Goal: Task Accomplishment & Management: Use online tool/utility

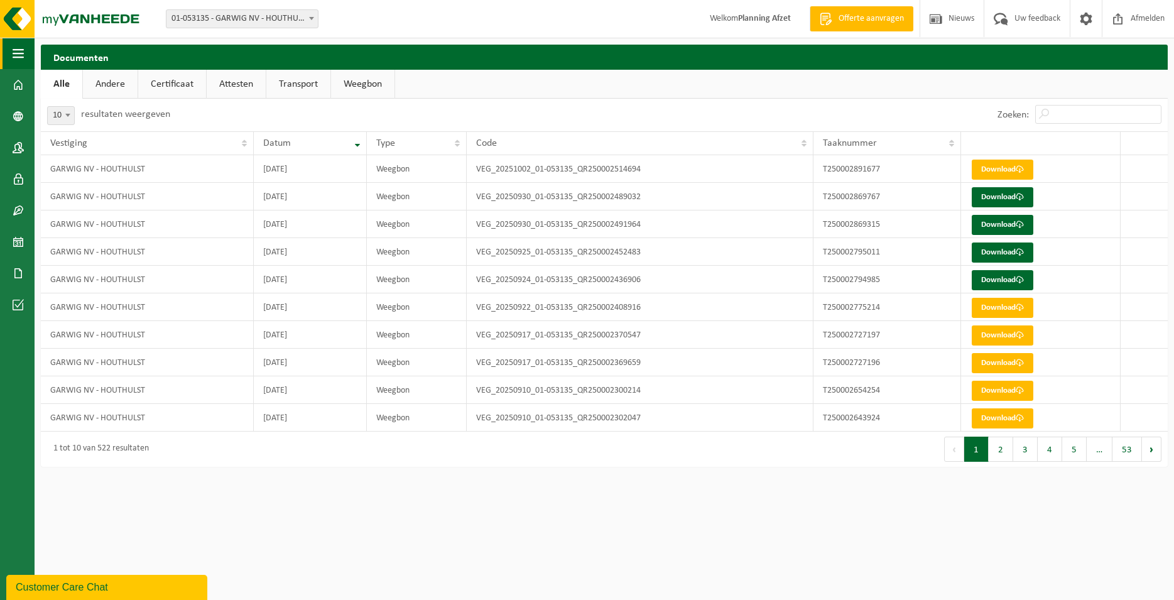
click at [23, 57] on span "button" at bounding box center [18, 53] width 11 height 31
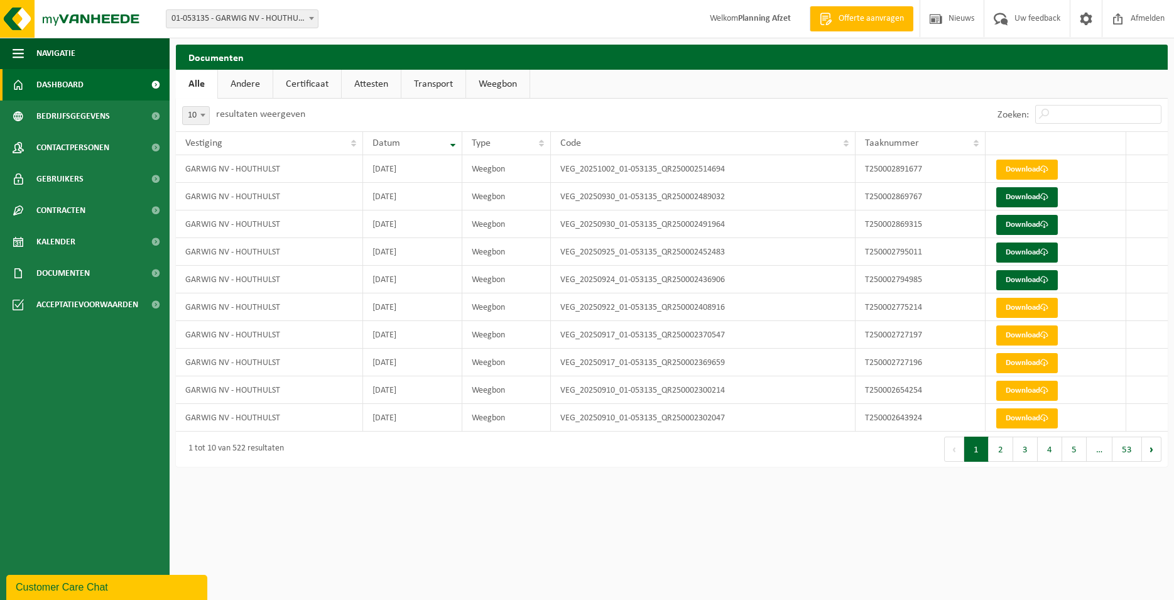
click at [70, 90] on span "Dashboard" at bounding box center [59, 84] width 47 height 31
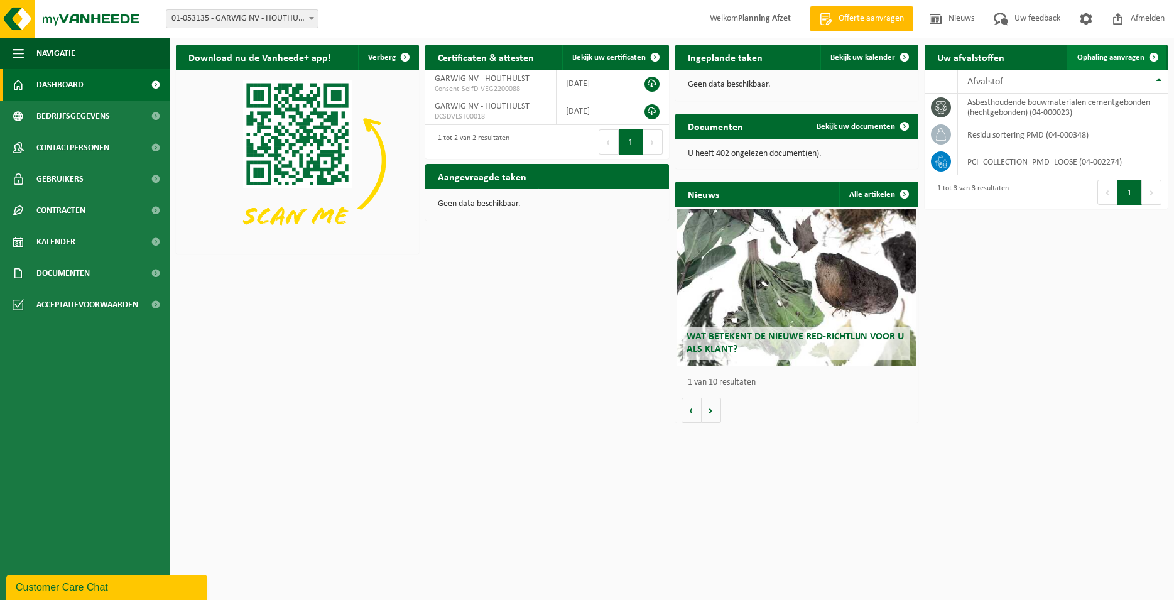
click at [1092, 58] on span "Ophaling aanvragen" at bounding box center [1110, 57] width 67 height 8
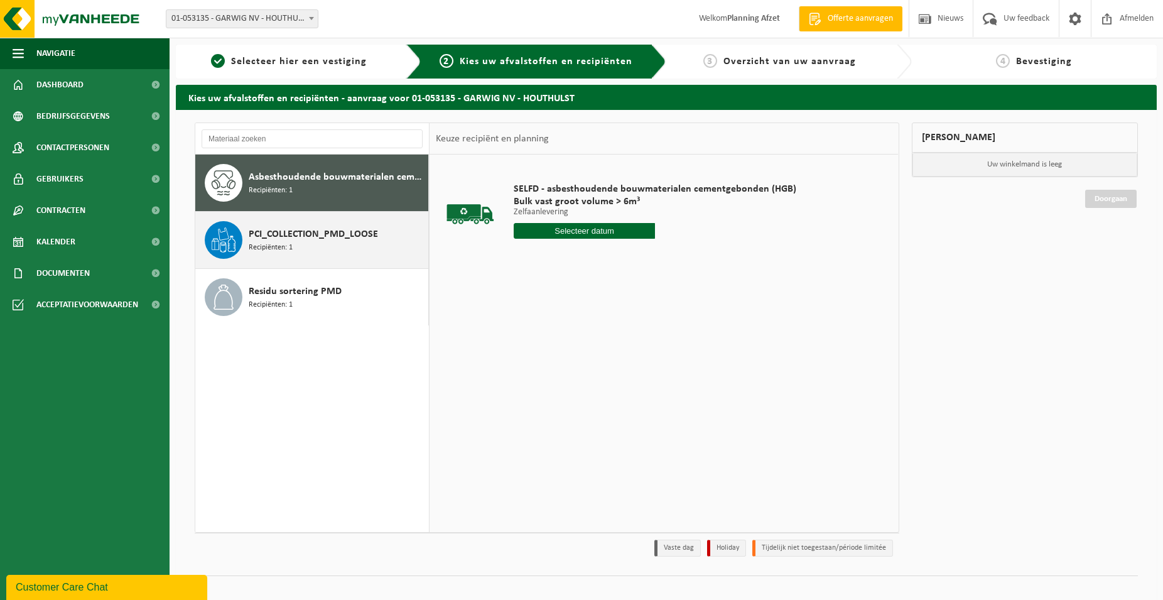
click at [334, 237] on span "PCI_COLLECTION_PMD_LOOSE" at bounding box center [313, 234] width 129 height 15
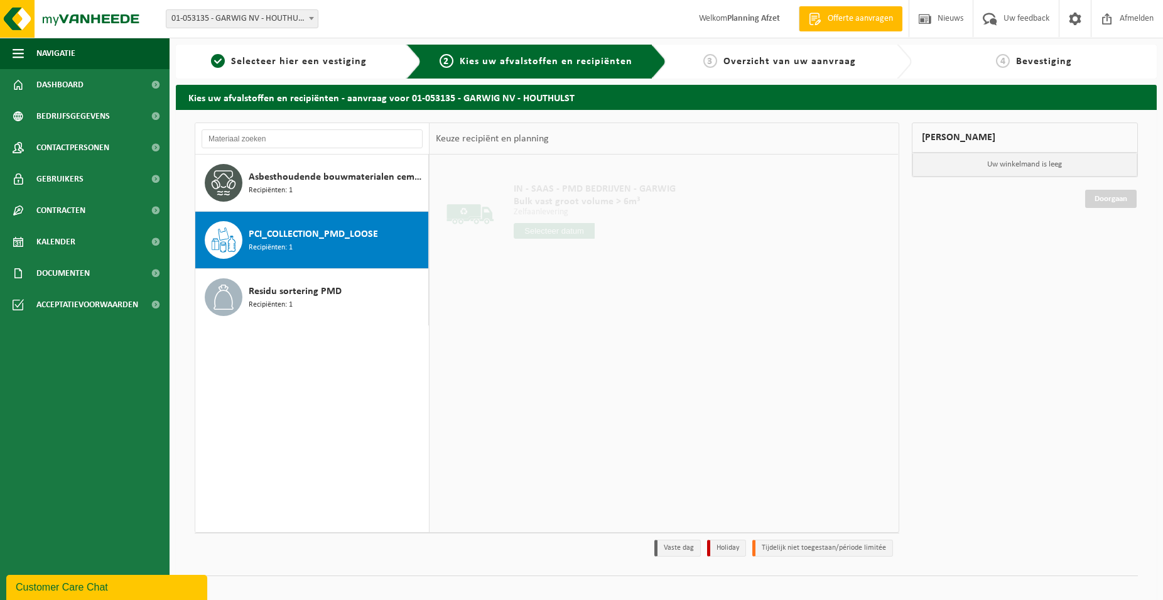
click at [597, 237] on div at bounding box center [595, 231] width 162 height 16
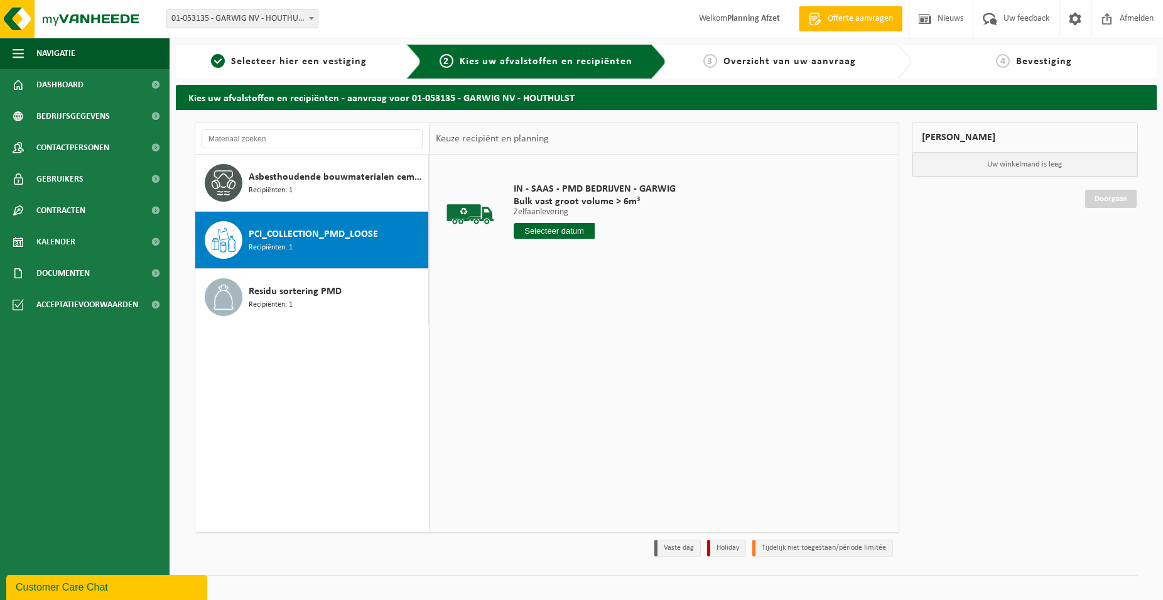
click at [580, 234] on input "text" at bounding box center [554, 231] width 81 height 16
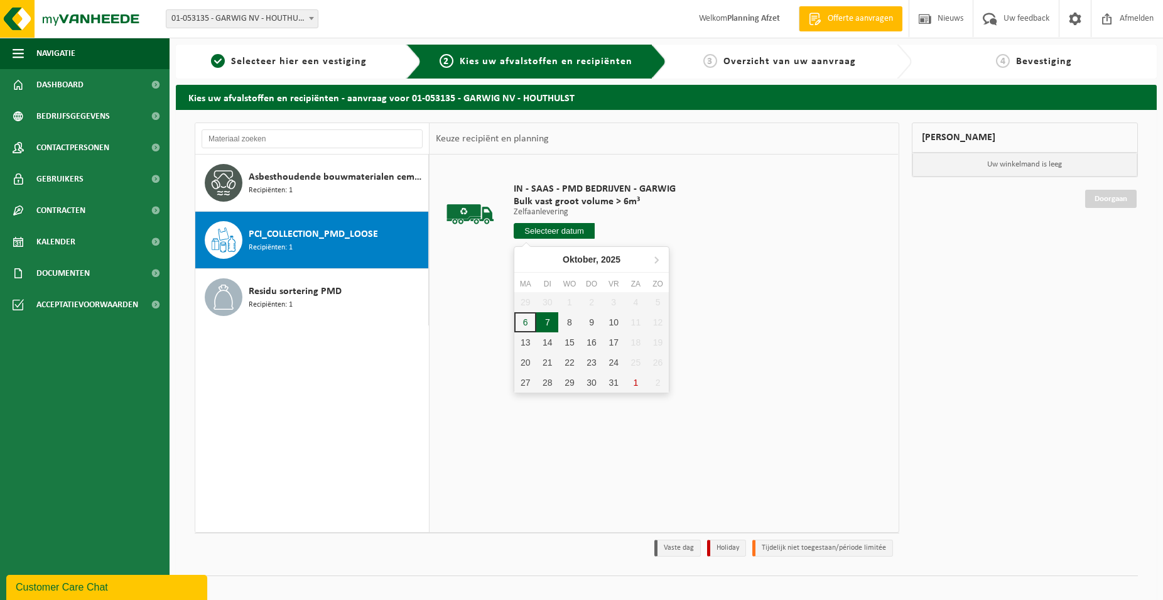
click at [550, 322] on div "7" at bounding box center [548, 322] width 22 height 20
type input "Van 2025-10-07"
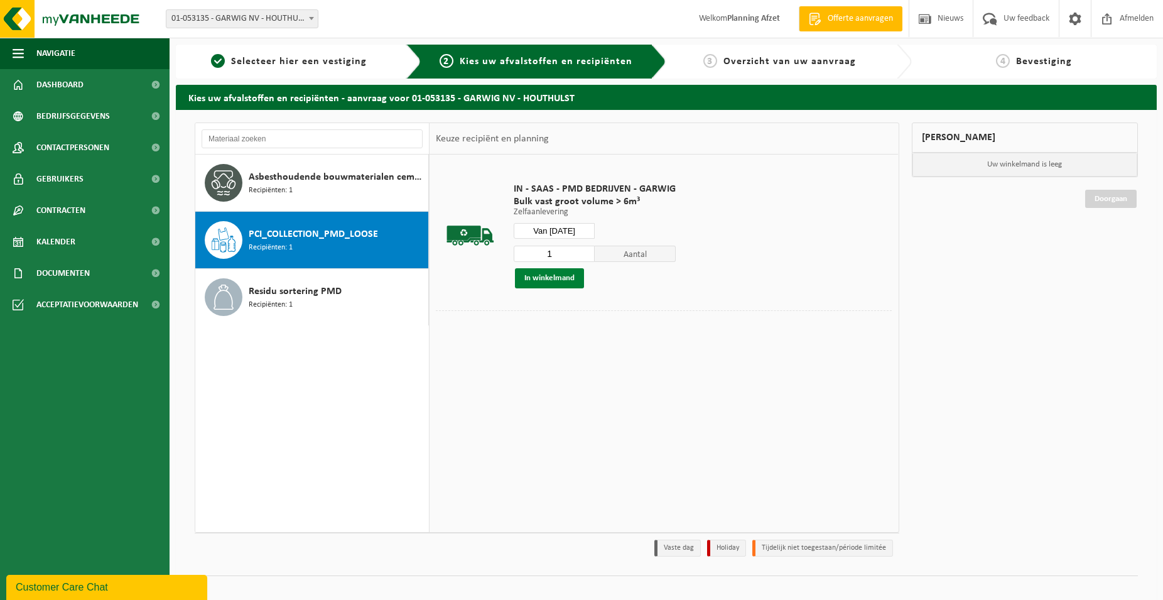
click at [567, 278] on button "In winkelmand" at bounding box center [549, 278] width 69 height 20
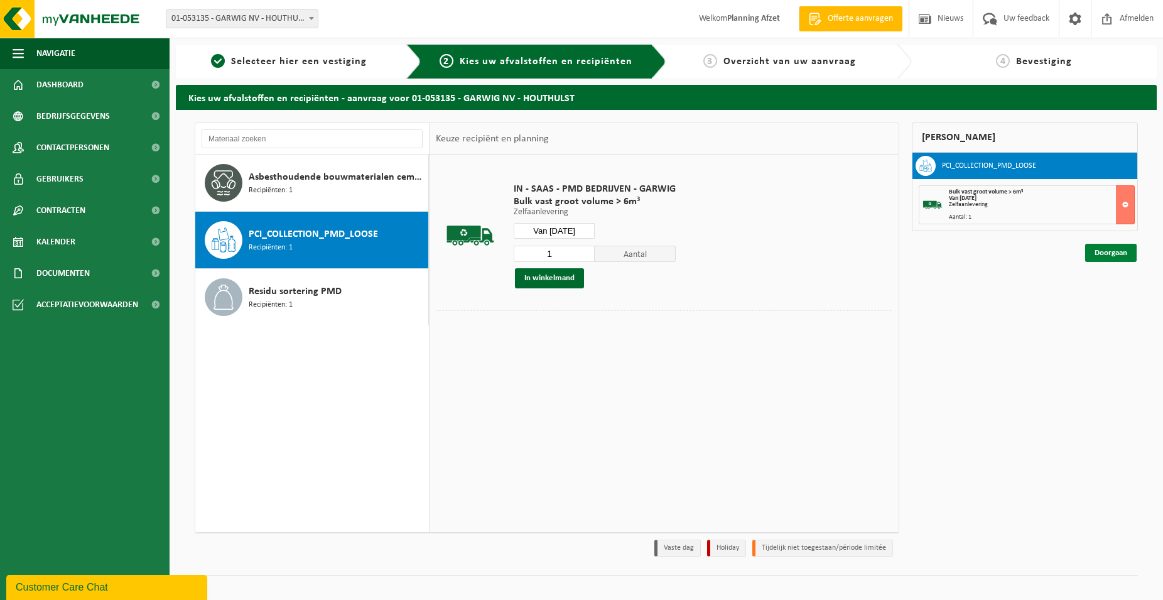
click at [1103, 254] on link "Doorgaan" at bounding box center [1112, 253] width 52 height 18
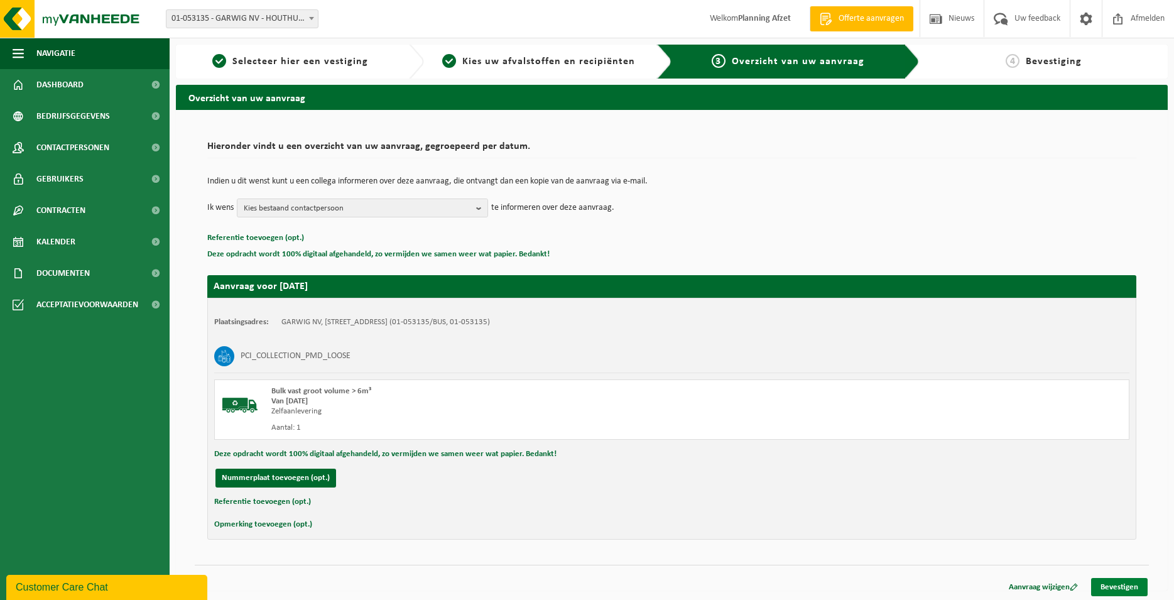
click at [1121, 588] on link "Bevestigen" at bounding box center [1119, 587] width 57 height 18
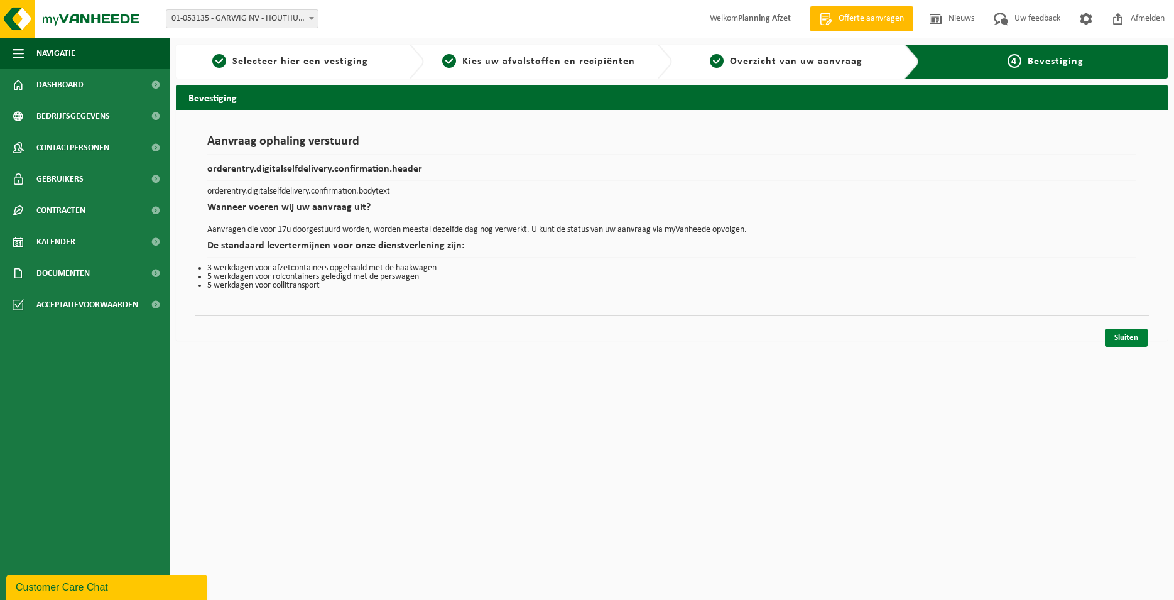
click at [1125, 342] on link "Sluiten" at bounding box center [1126, 338] width 43 height 18
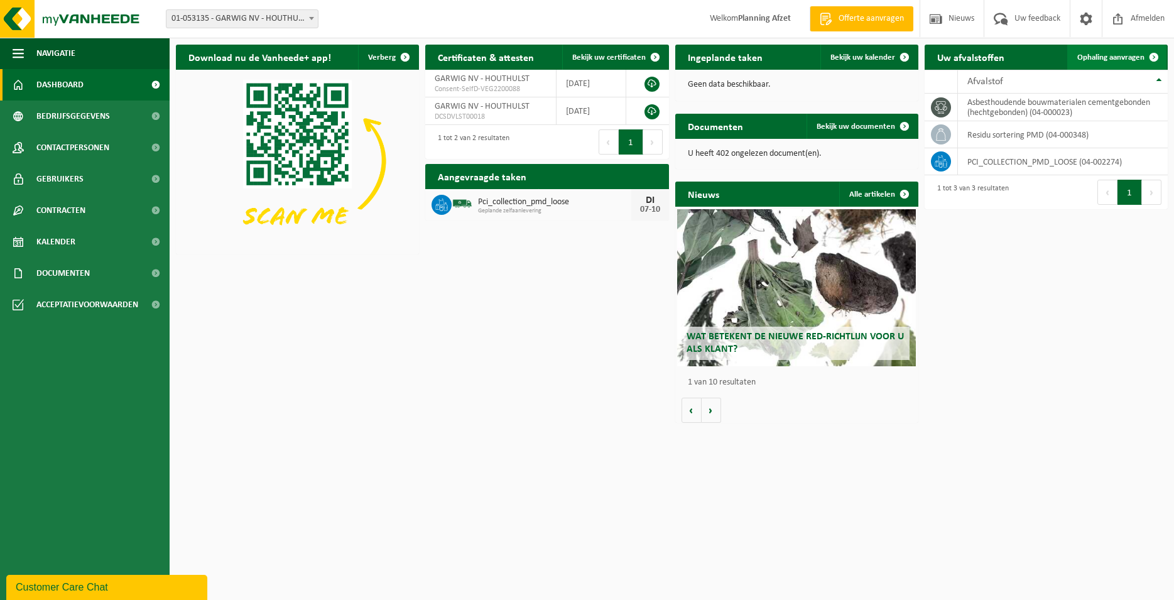
click at [1126, 52] on link "Ophaling aanvragen" at bounding box center [1116, 57] width 99 height 25
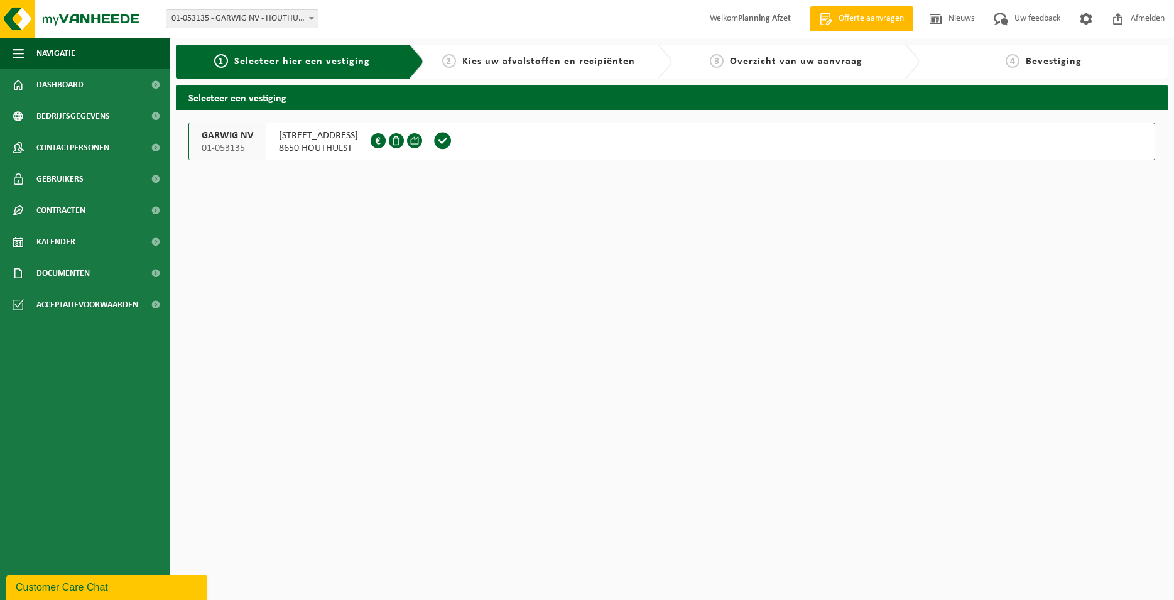
drag, startPoint x: 295, startPoint y: 140, endPoint x: 286, endPoint y: 144, distance: 9.6
click at [294, 139] on span "POELKAPELLESTRAAT 18" at bounding box center [318, 135] width 79 height 13
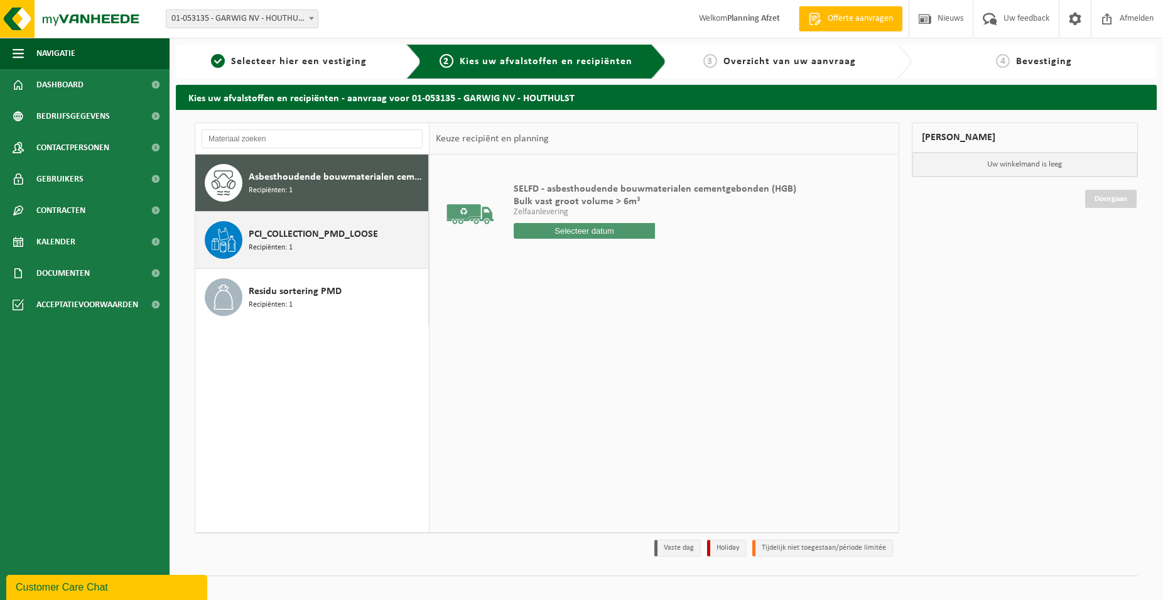
click at [271, 239] on span "PCI_COLLECTION_PMD_LOOSE" at bounding box center [313, 234] width 129 height 15
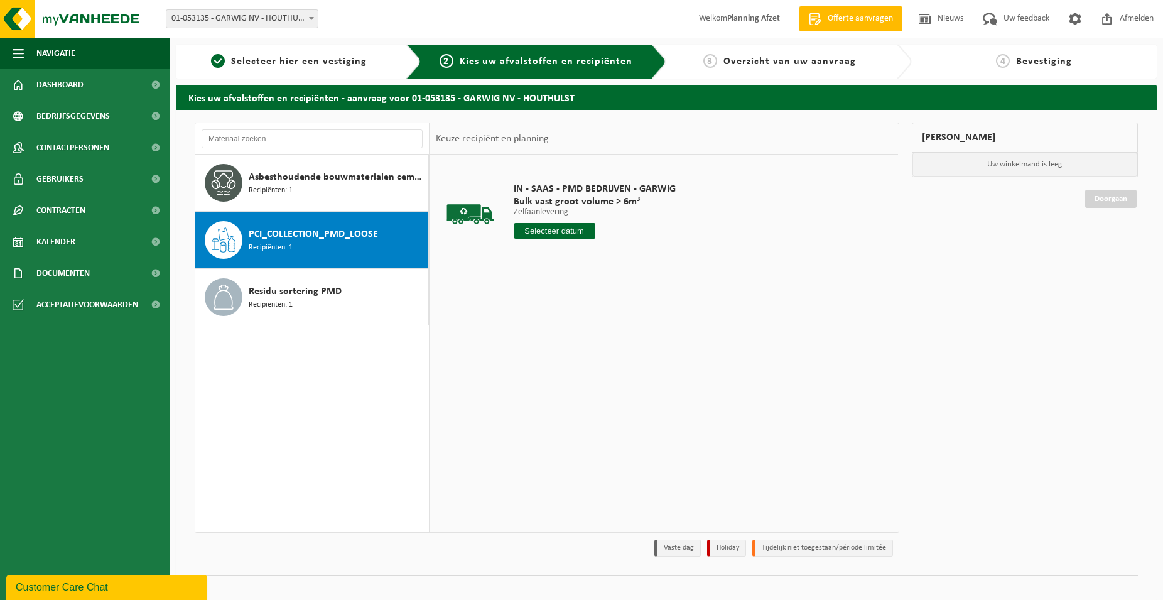
click at [570, 236] on input "text" at bounding box center [554, 231] width 81 height 16
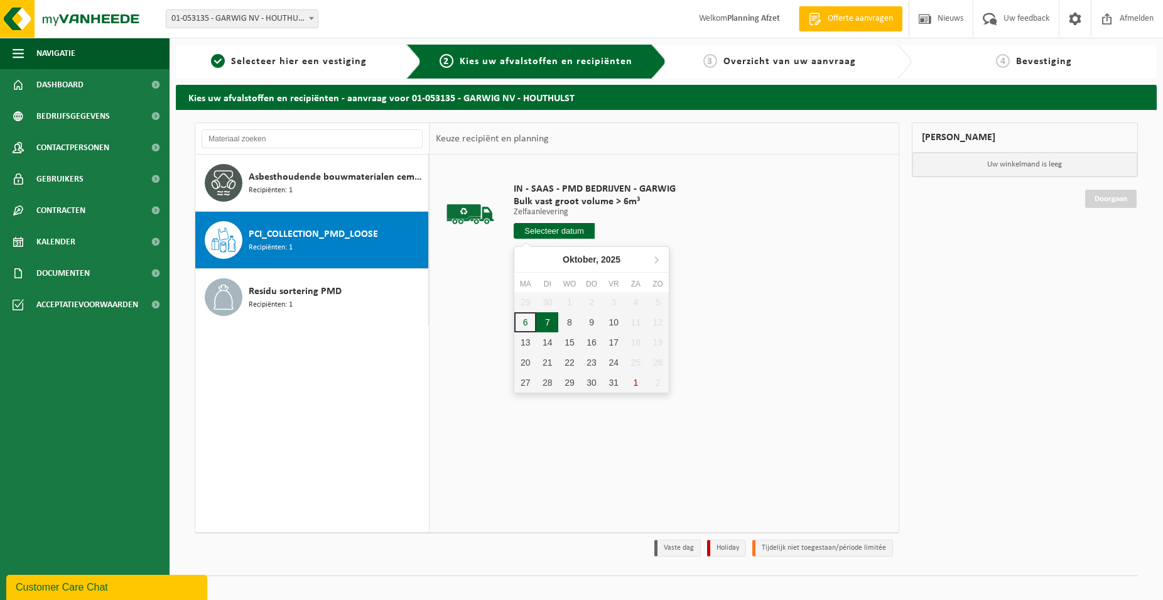
click at [552, 322] on div "7" at bounding box center [548, 322] width 22 height 20
type input "Van 2025-10-07"
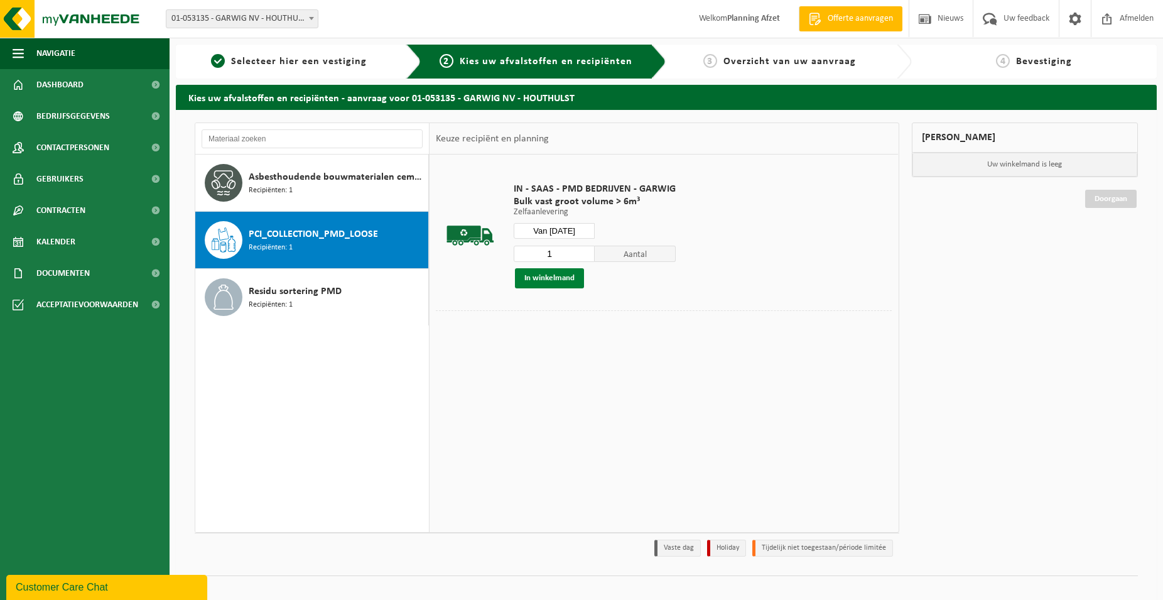
click at [530, 278] on button "In winkelmand" at bounding box center [549, 278] width 69 height 20
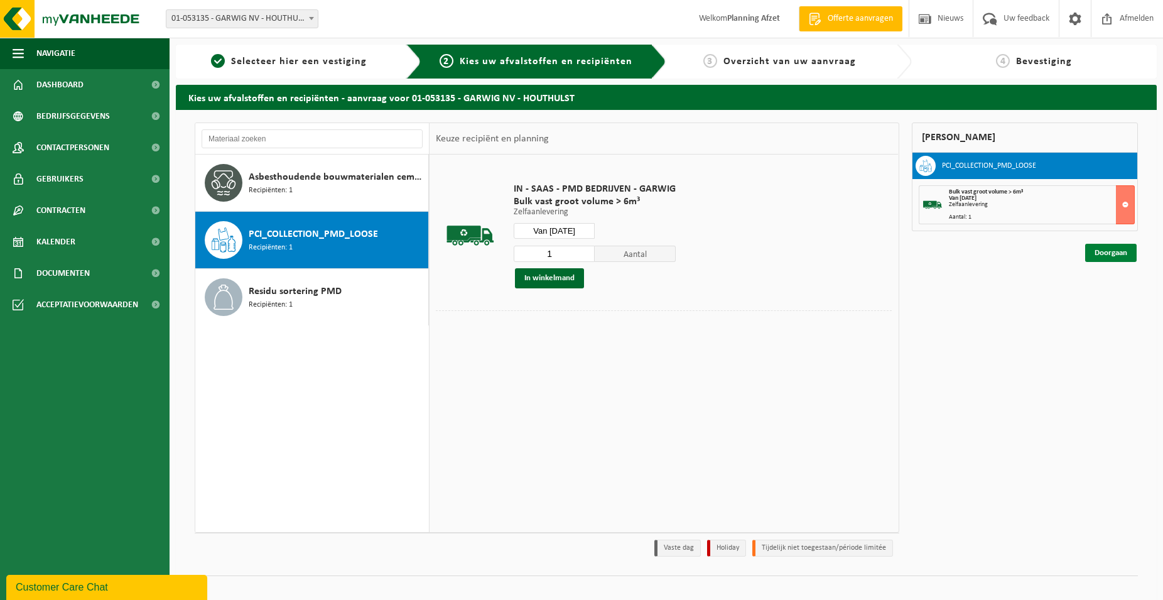
click at [1108, 247] on link "Doorgaan" at bounding box center [1112, 253] width 52 height 18
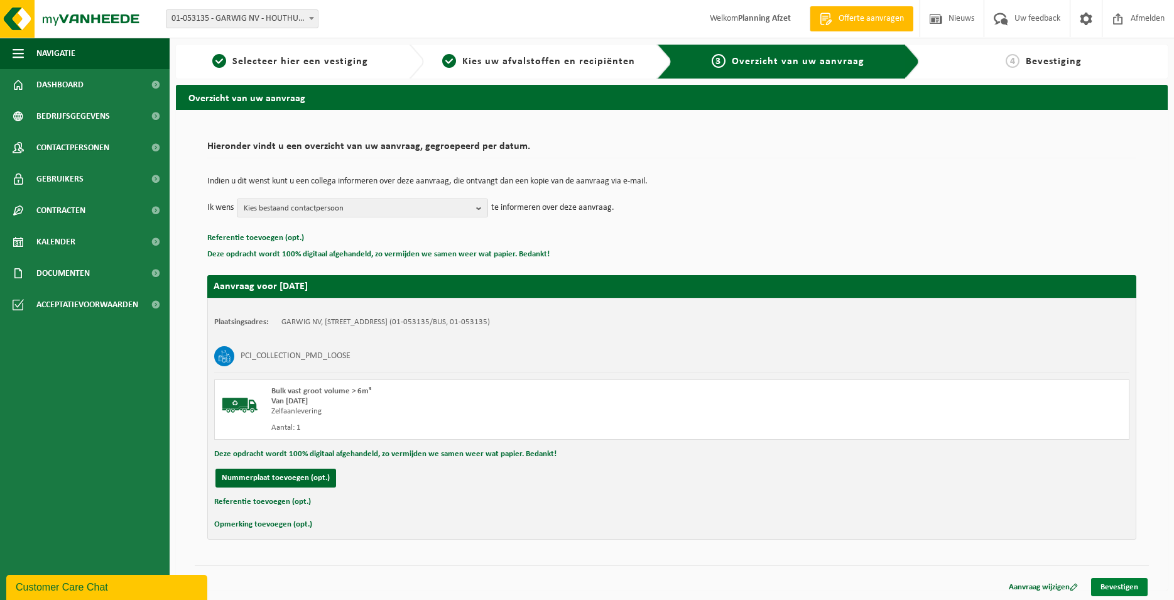
click at [1136, 585] on link "Bevestigen" at bounding box center [1119, 587] width 57 height 18
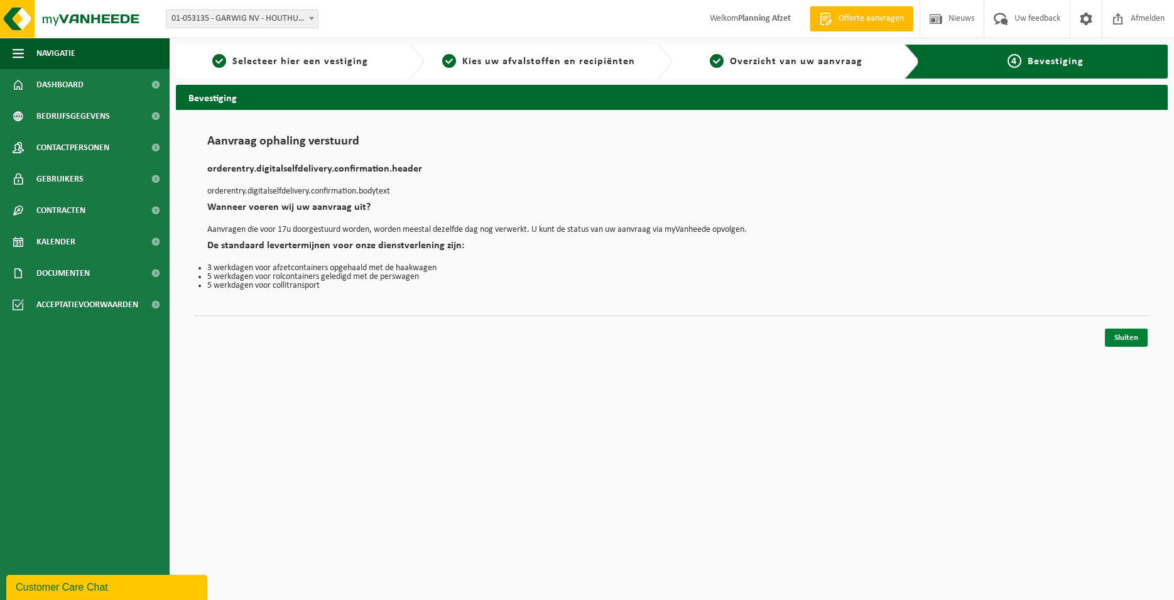
click at [1126, 343] on link "Sluiten" at bounding box center [1126, 338] width 43 height 18
